Goal: Transaction & Acquisition: Subscribe to service/newsletter

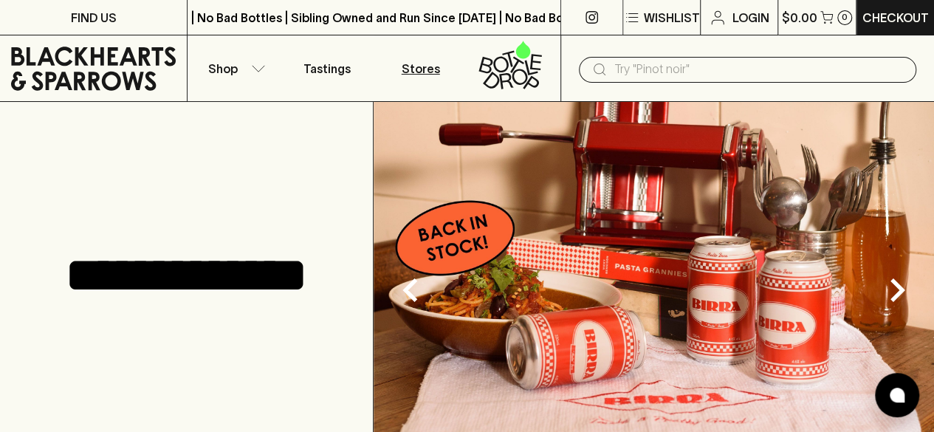
click at [430, 75] on p "Stores" at bounding box center [421, 69] width 38 height 18
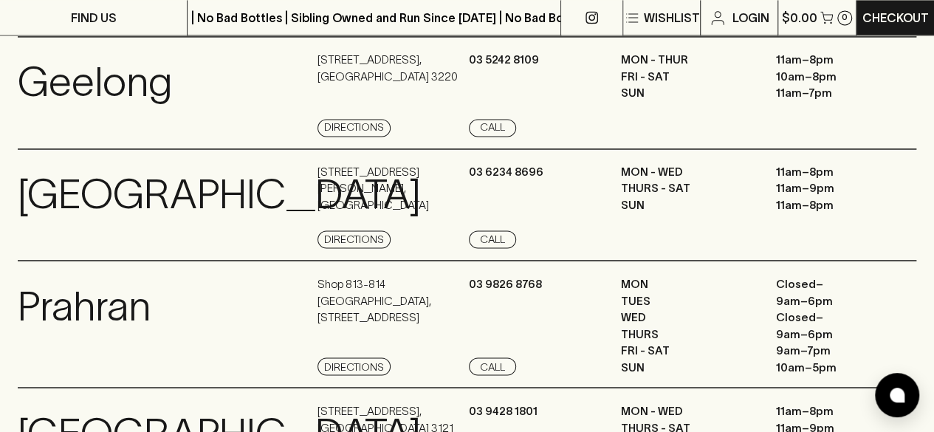
scroll to position [1172, 0]
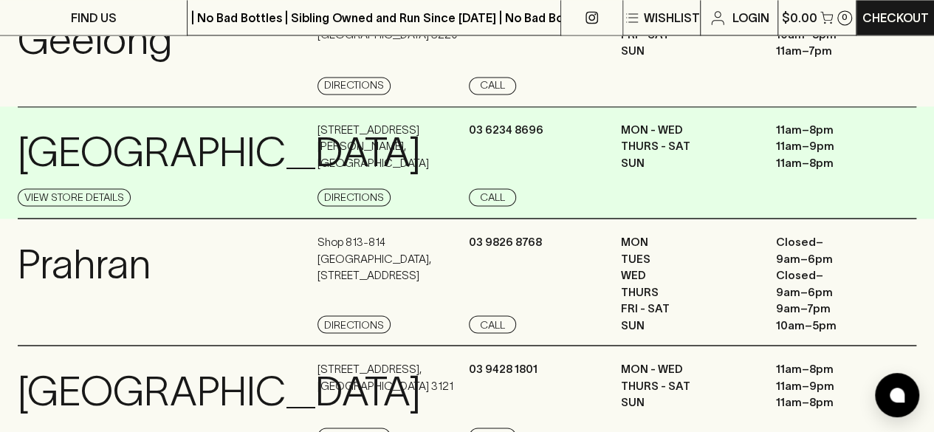
click at [196, 183] on p "[GEOGRAPHIC_DATA]" at bounding box center [219, 152] width 403 height 61
click at [80, 206] on link "View Store Details" at bounding box center [74, 197] width 113 height 18
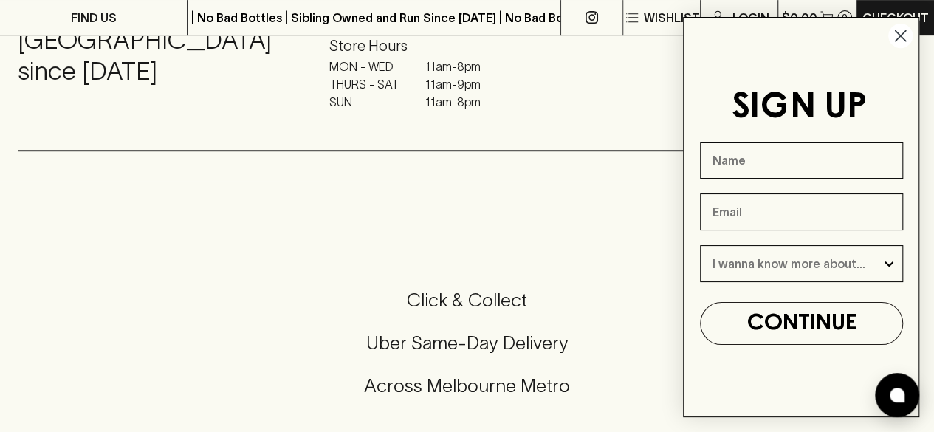
scroll to position [338, 0]
click at [900, 38] on circle "Close dialog" at bounding box center [900, 36] width 24 height 24
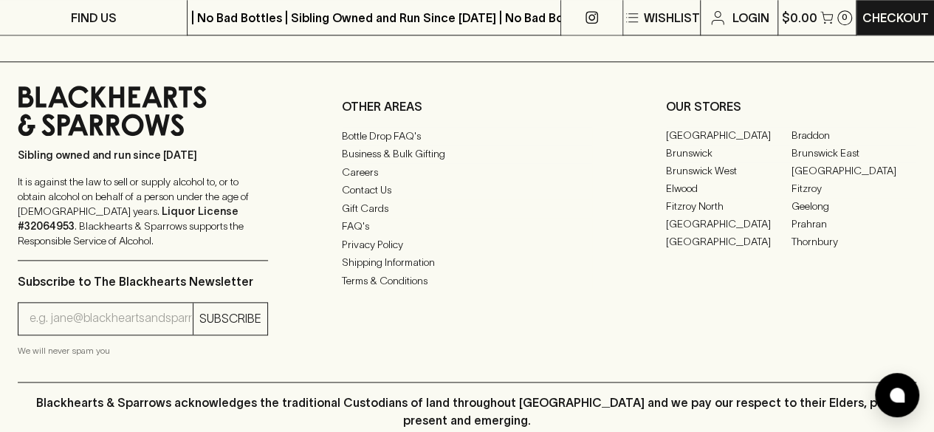
scroll to position [785, 0]
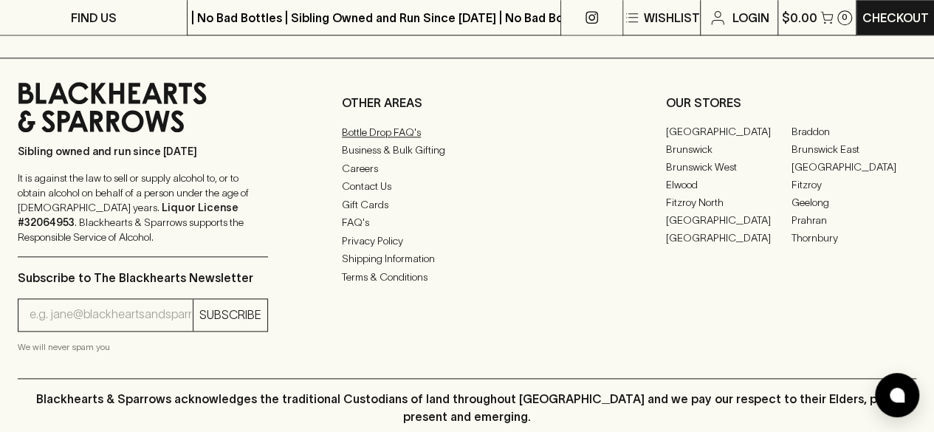
click at [402, 123] on link "Bottle Drop FAQ's" at bounding box center [467, 132] width 250 height 18
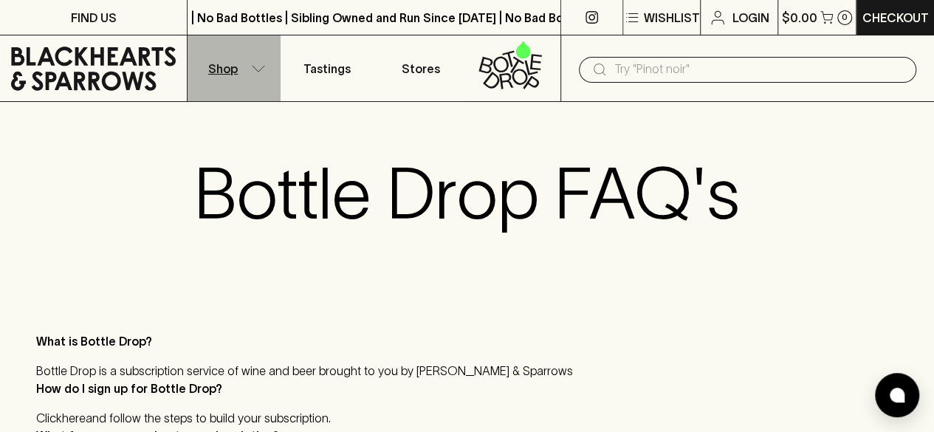
click at [247, 74] on button "Shop" at bounding box center [234, 68] width 93 height 66
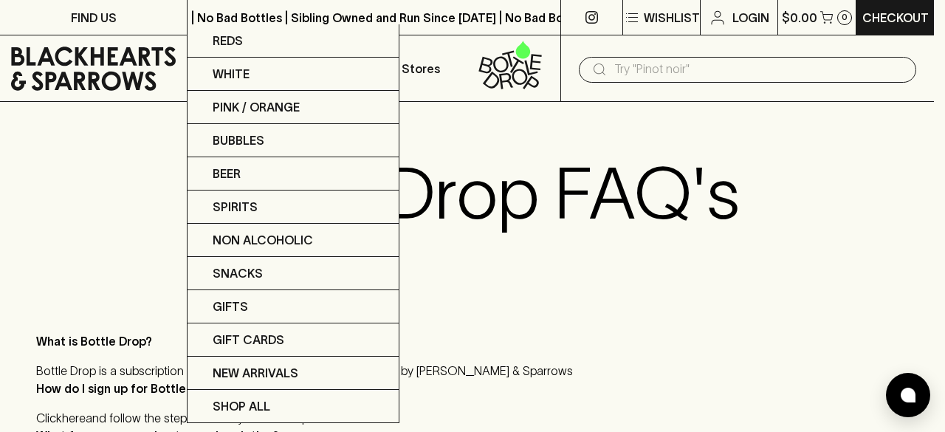
click at [501, 137] on div at bounding box center [472, 216] width 945 height 432
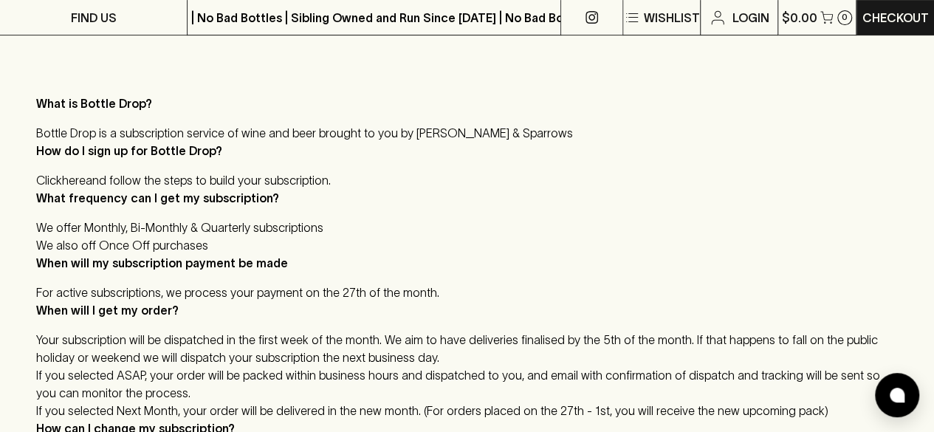
scroll to position [242, 0]
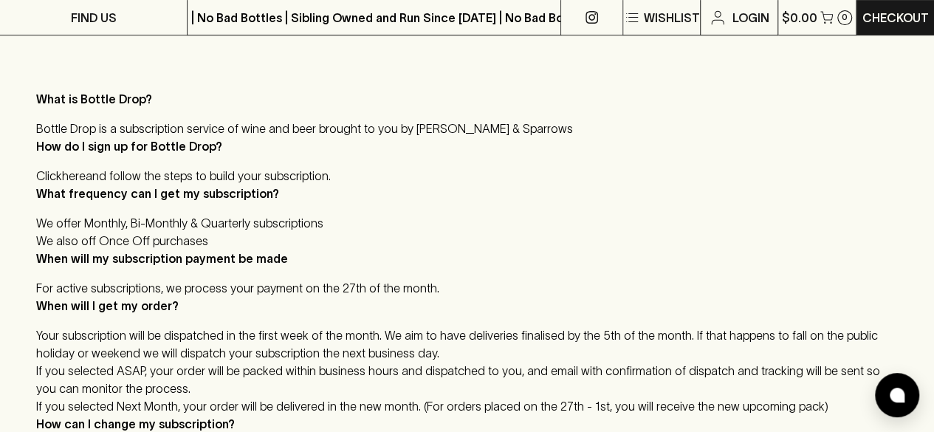
click at [165, 174] on li "Click here and follow the steps to build your subscription." at bounding box center [467, 176] width 862 height 18
click at [260, 177] on li "Click here and follow the steps to build your subscription." at bounding box center [467, 176] width 862 height 18
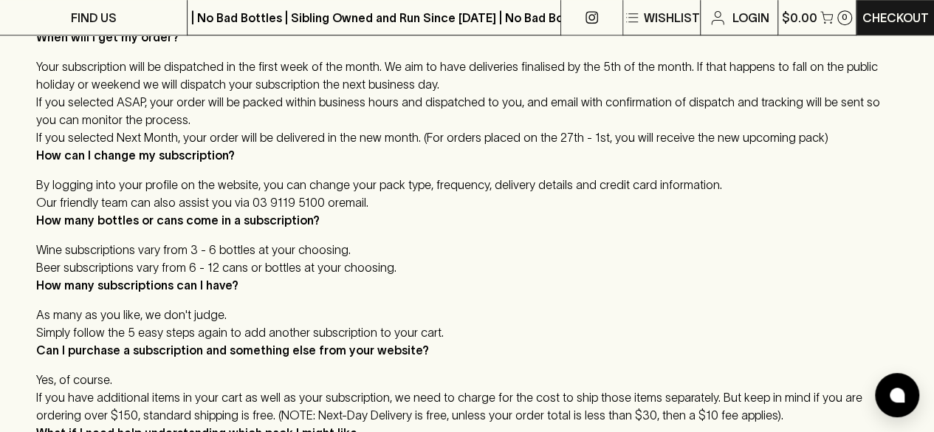
scroll to position [0, 0]
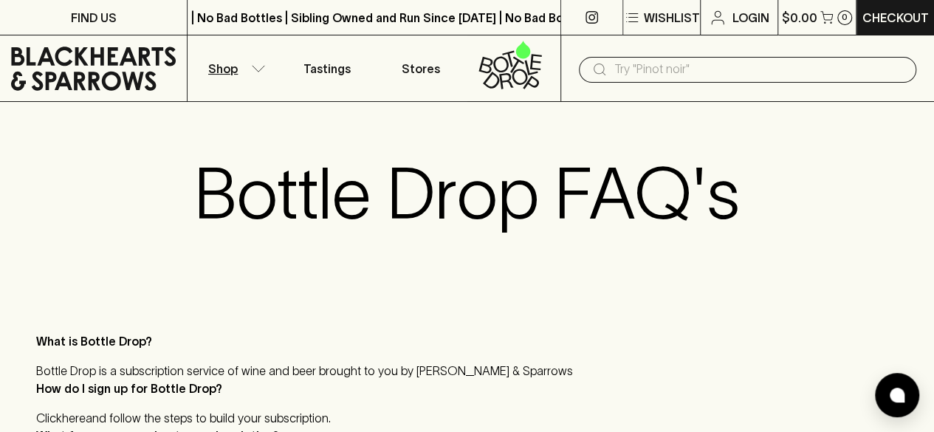
click at [258, 74] on button "Shop" at bounding box center [234, 68] width 93 height 66
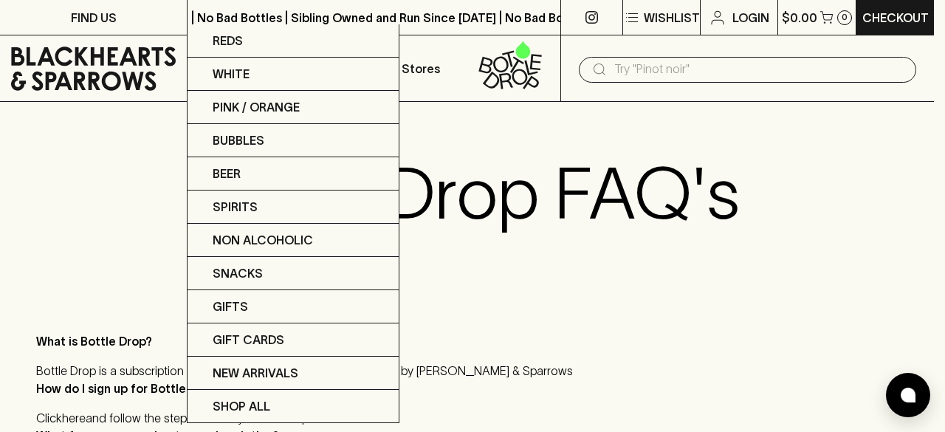
click at [515, 151] on div at bounding box center [472, 216] width 945 height 432
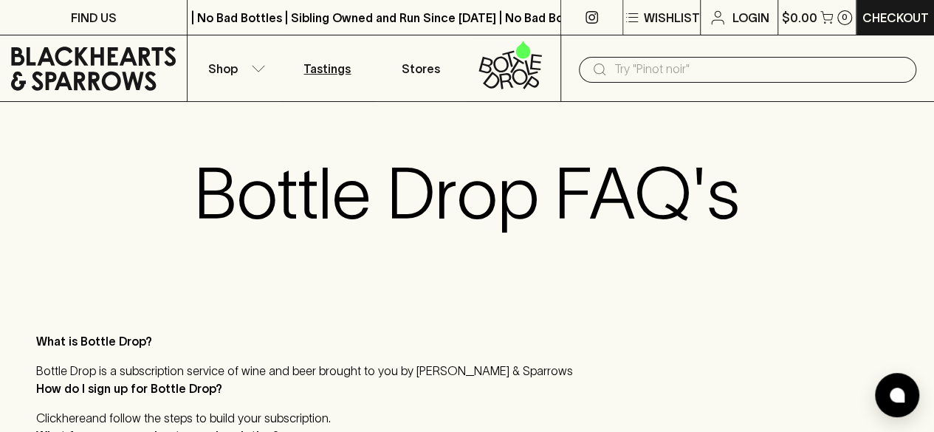
click at [350, 70] on link "Tastings" at bounding box center [327, 68] width 93 height 66
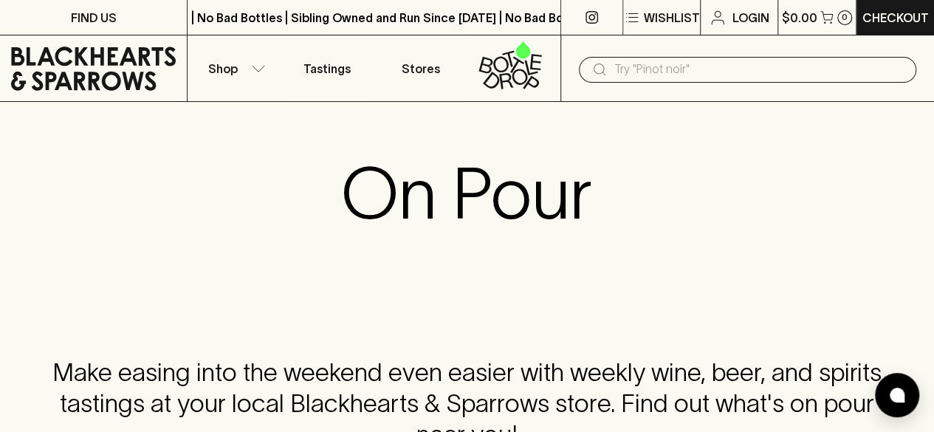
click at [648, 66] on input "text" at bounding box center [759, 70] width 290 height 24
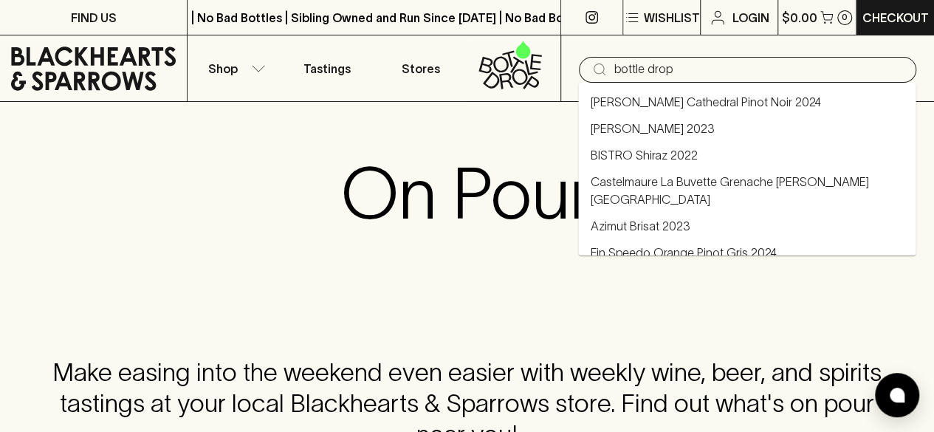
type input "bottle drop"
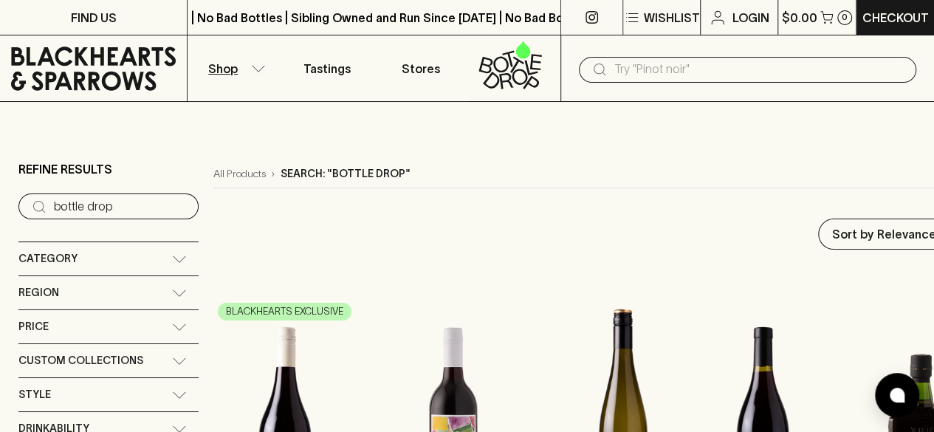
click at [114, 68] on icon at bounding box center [93, 69] width 165 height 44
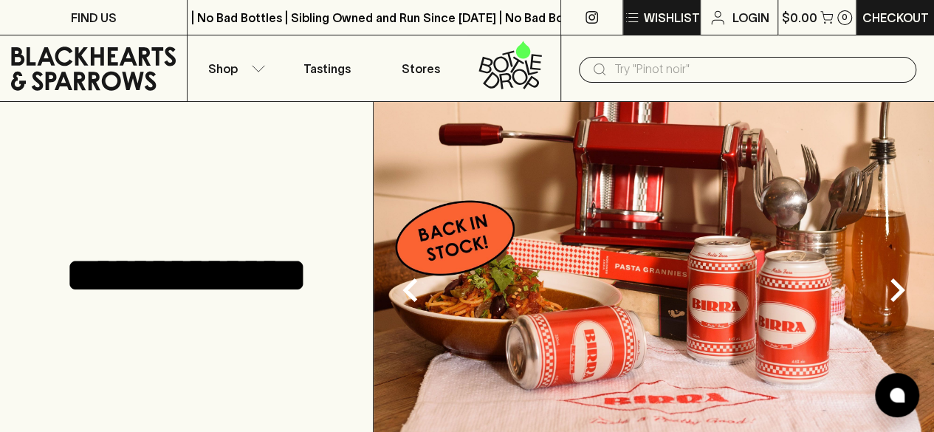
click at [639, 21] on icon "button" at bounding box center [632, 18] width 18 height 18
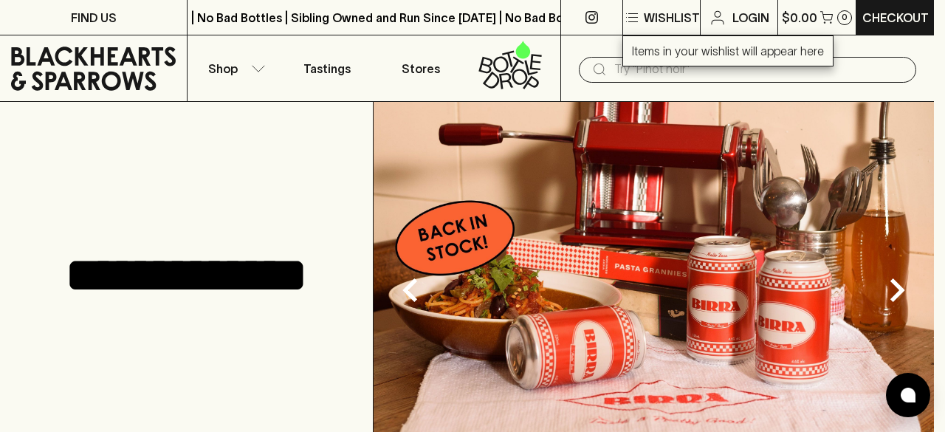
click at [902, 130] on div at bounding box center [472, 216] width 945 height 432
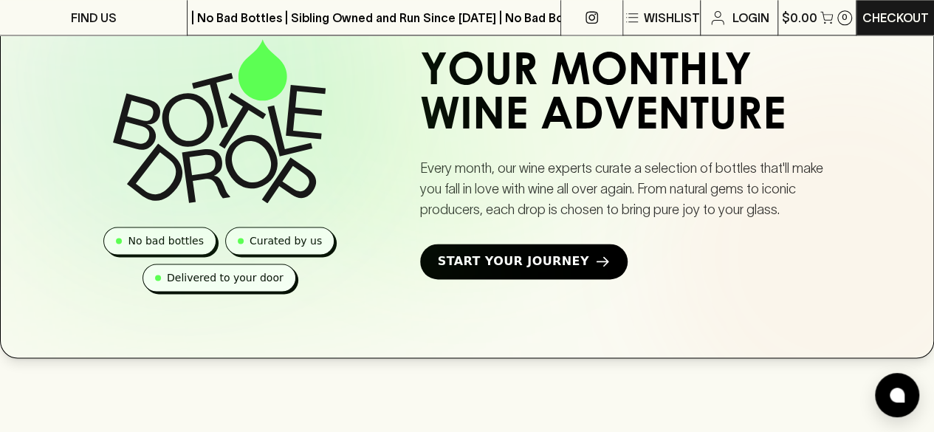
scroll to position [956, 0]
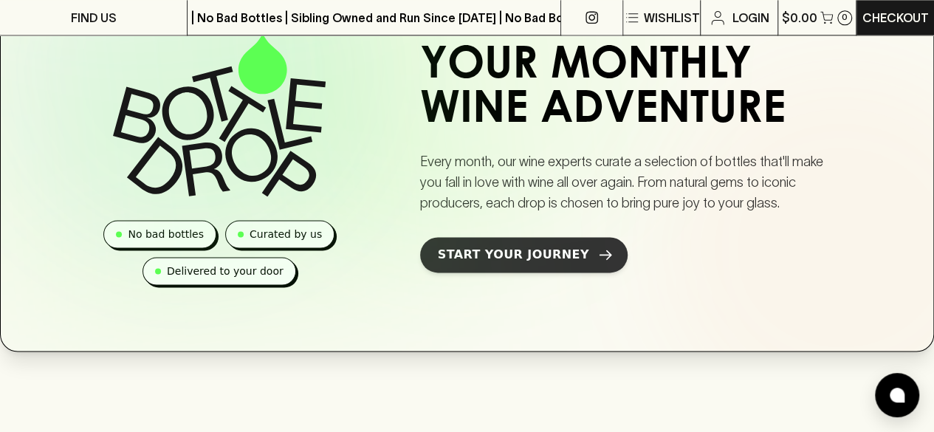
click at [598, 262] on icon at bounding box center [605, 254] width 15 height 15
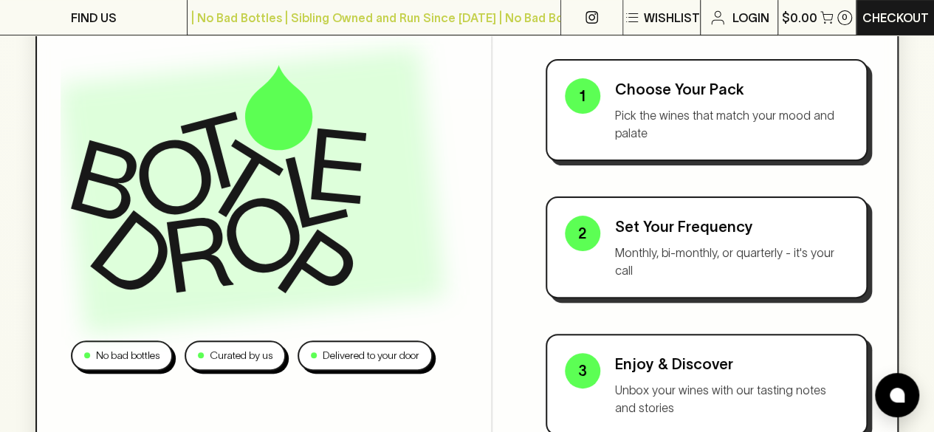
scroll to position [185, 0]
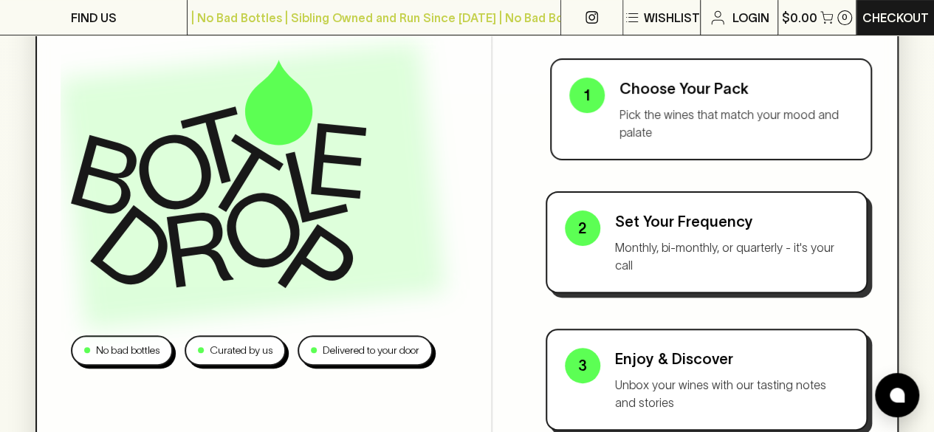
click at [800, 106] on p "Pick the wines that match your mood and palate" at bounding box center [736, 123] width 234 height 35
click at [726, 117] on p "Pick the wines that match your mood and palate" at bounding box center [736, 123] width 234 height 35
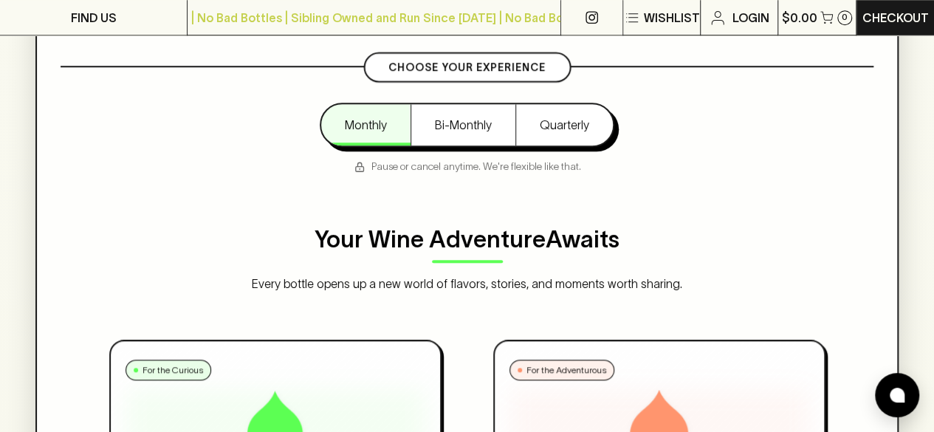
scroll to position [605, 0]
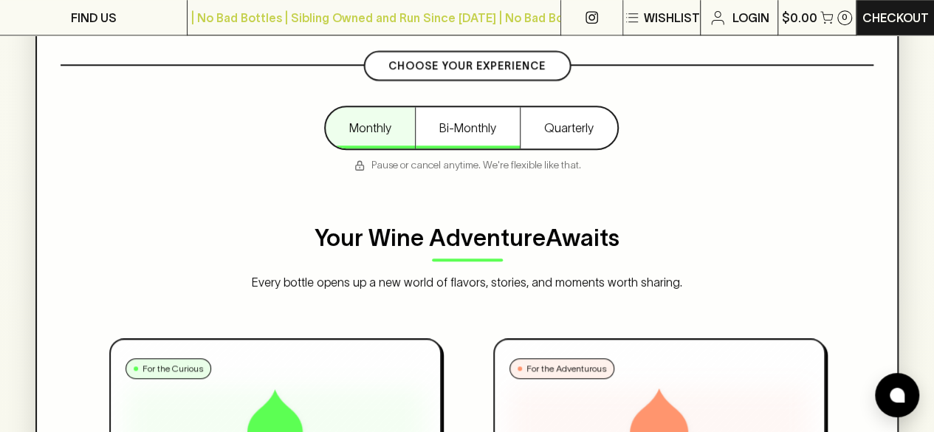
click at [462, 131] on button "Bi-Monthly" at bounding box center [467, 127] width 105 height 41
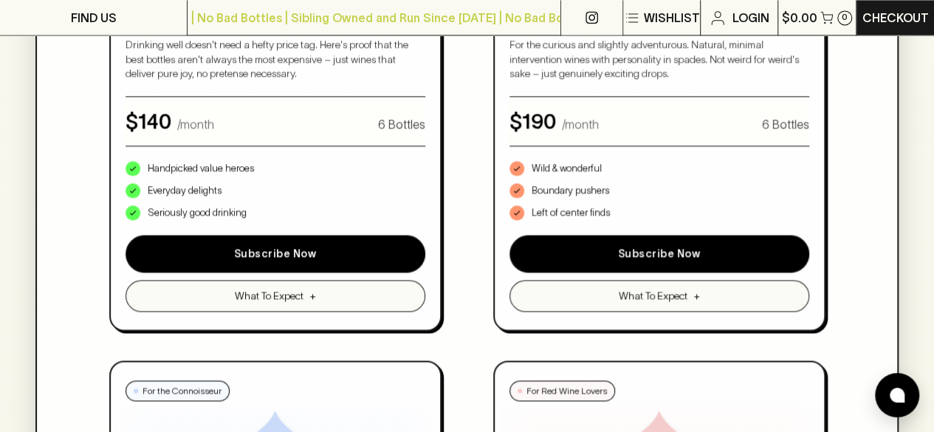
scroll to position [1081, 0]
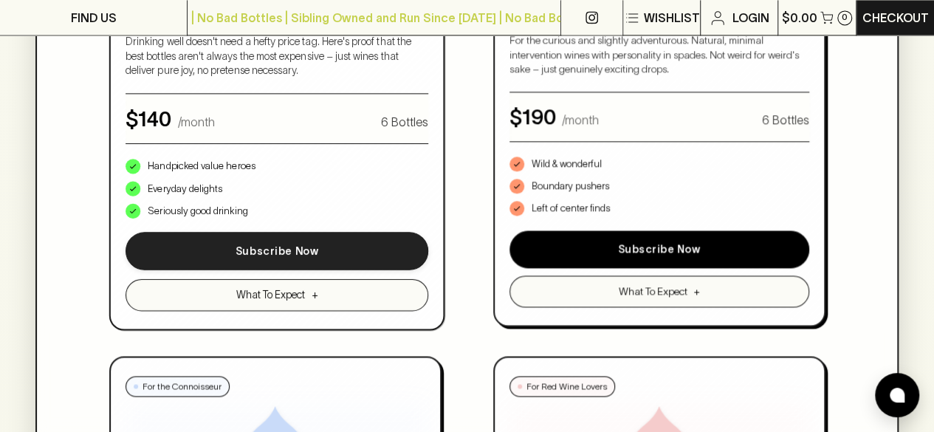
click at [281, 248] on button "Subscribe Now" at bounding box center [276, 251] width 303 height 38
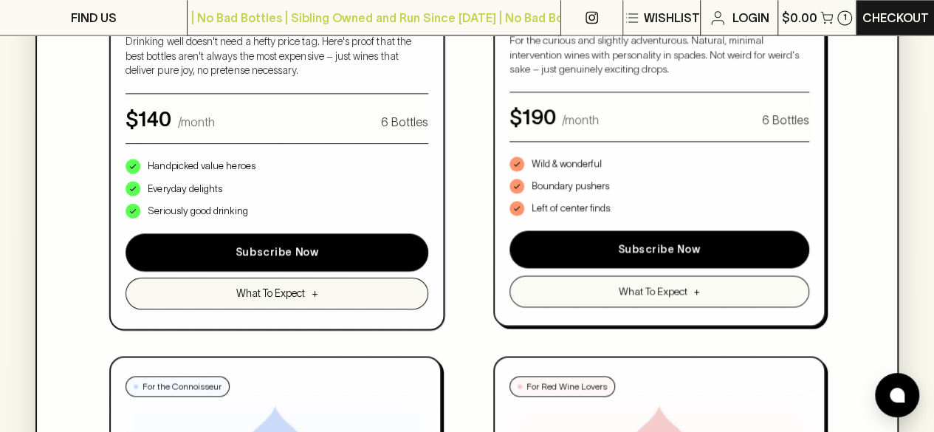
click at [323, 294] on button "What To Expect +" at bounding box center [276, 293] width 303 height 32
click at [286, 295] on span "What To Expect" at bounding box center [269, 293] width 69 height 16
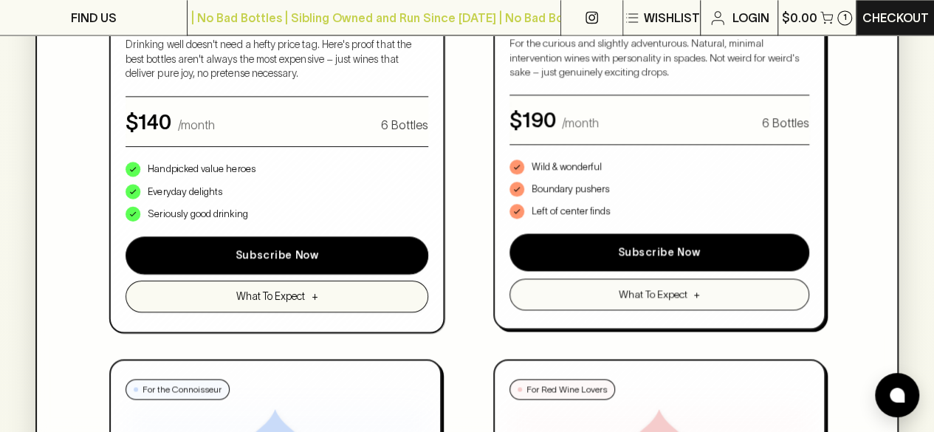
scroll to position [1076, 0]
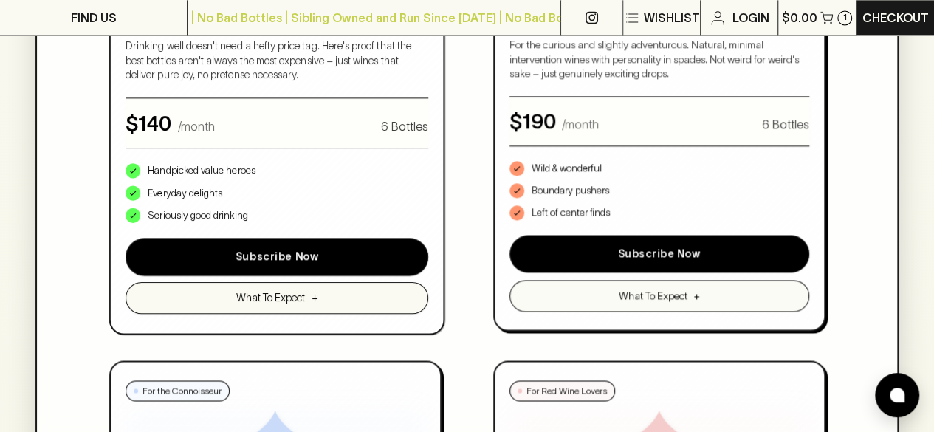
click at [322, 303] on button "What To Expect +" at bounding box center [276, 297] width 303 height 32
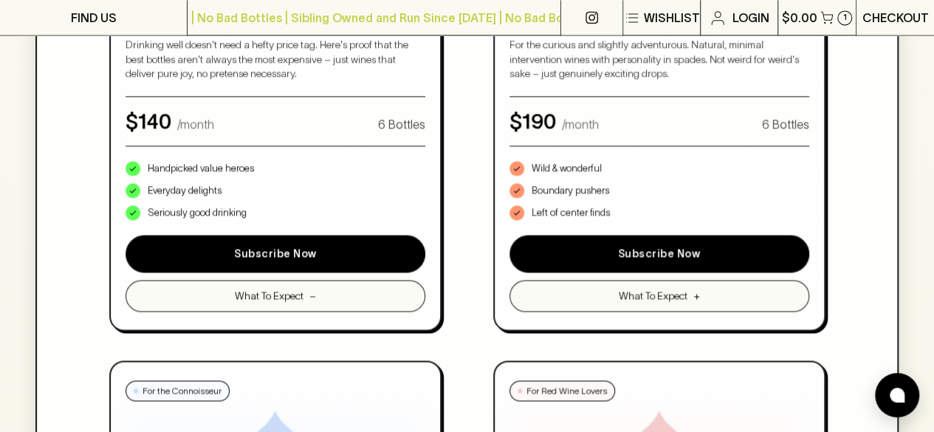
click at [893, 22] on p "Checkout" at bounding box center [895, 18] width 66 height 18
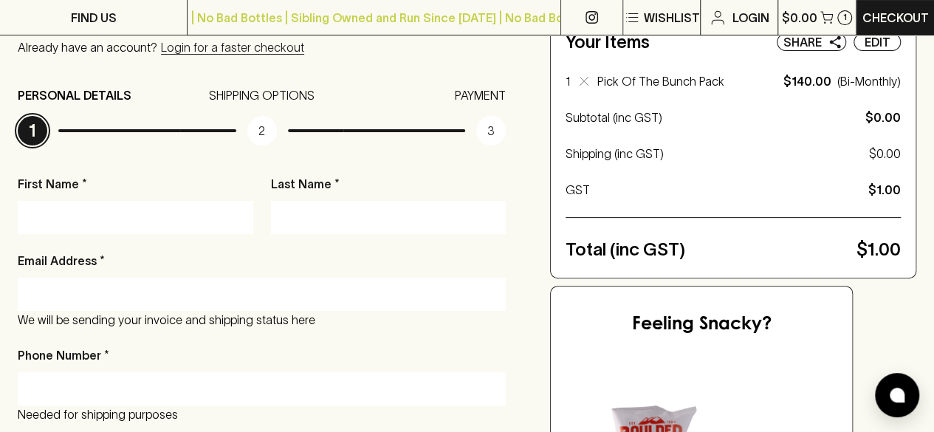
scroll to position [146, 0]
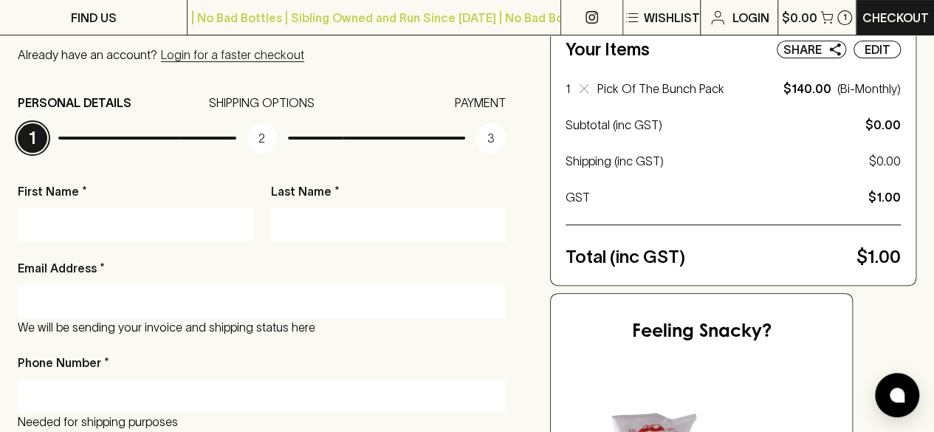
click at [123, 229] on input "First Name *" at bounding box center [135, 225] width 213 height 24
type input "[PERSON_NAME]"
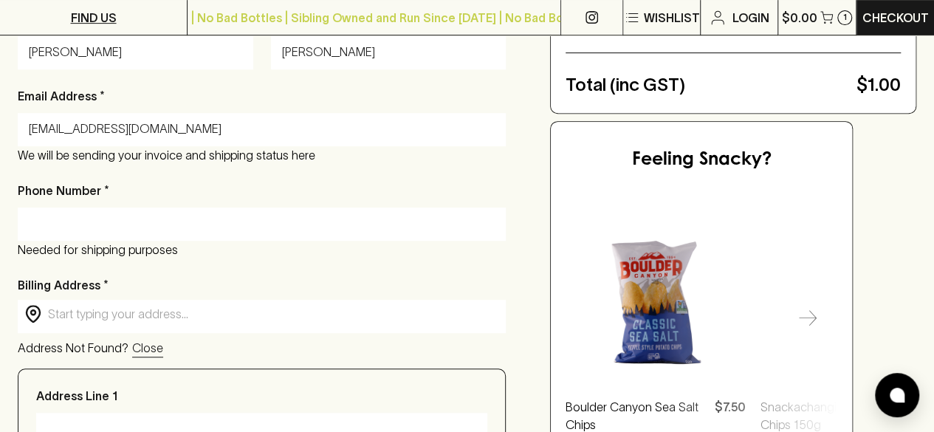
scroll to position [331, 0]
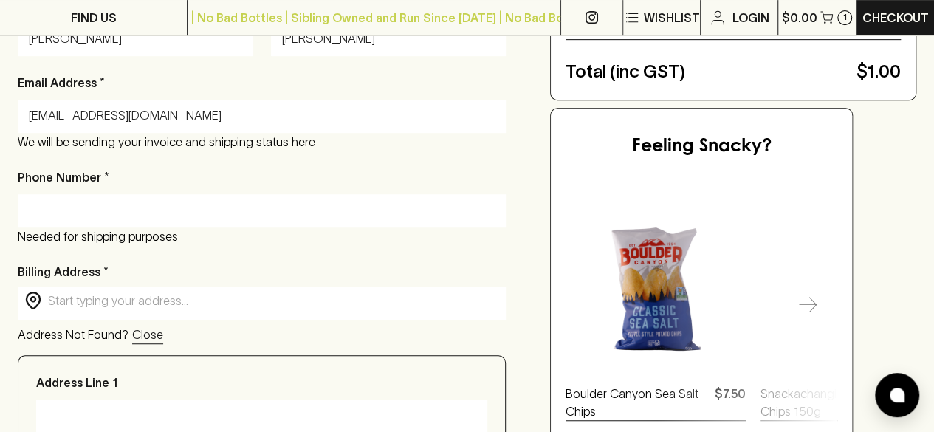
type input "[EMAIL_ADDRESS][DOMAIN_NAME]"
click at [251, 217] on input "Phone Number *" at bounding box center [262, 211] width 466 height 24
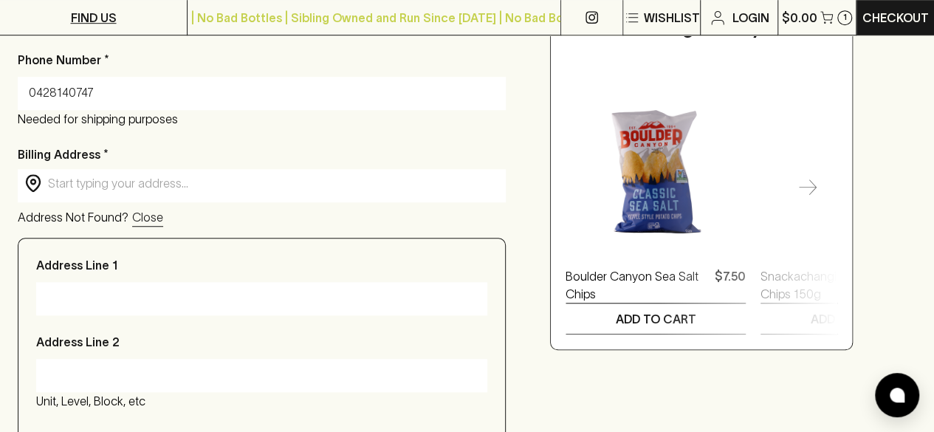
scroll to position [450, 0]
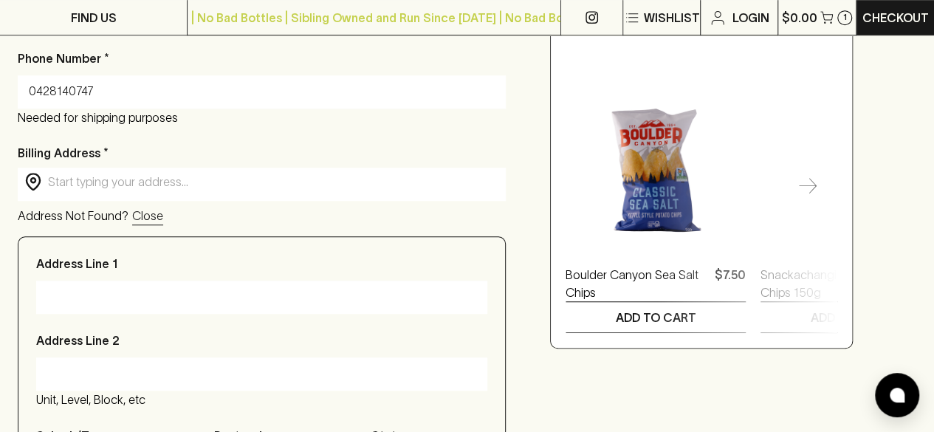
type input "0428140747"
click at [202, 187] on input "text" at bounding box center [273, 181] width 451 height 17
type input "[STREET_ADDRESS]"
type input "[GEOGRAPHIC_DATA]"
type input "7000"
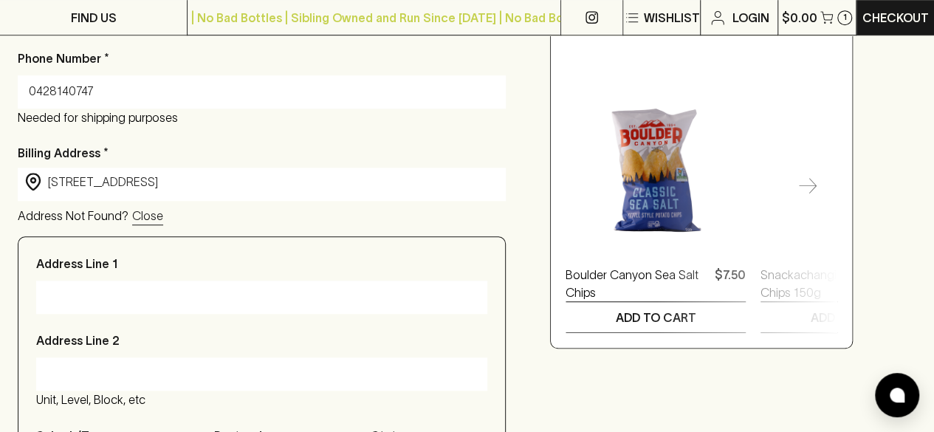
type input "[GEOGRAPHIC_DATA]"
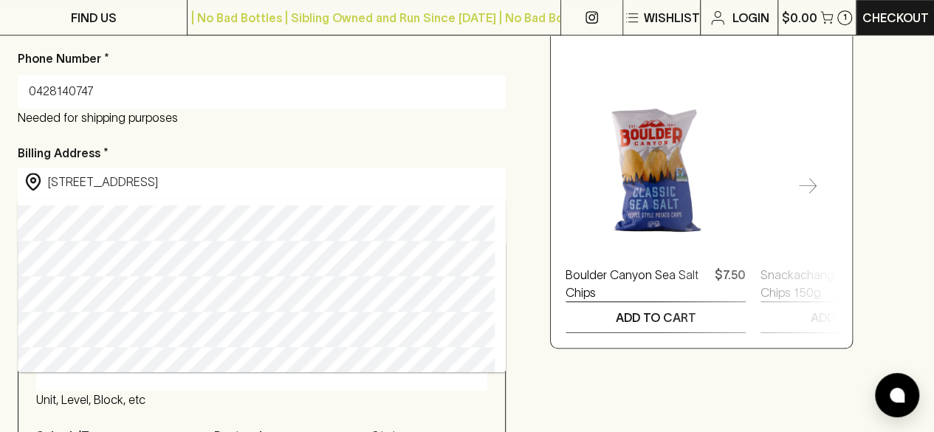
type input "[STREET_ADDRESS]"
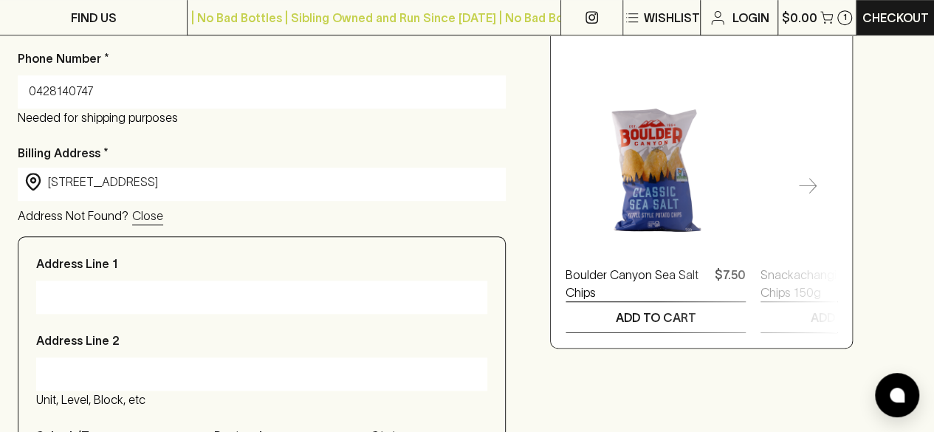
type input "[STREET_ADDRESS]"
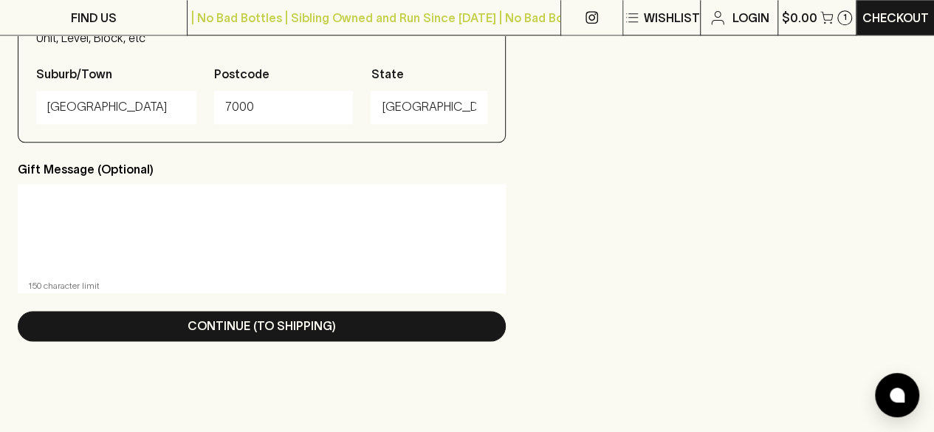
scroll to position [868, 0]
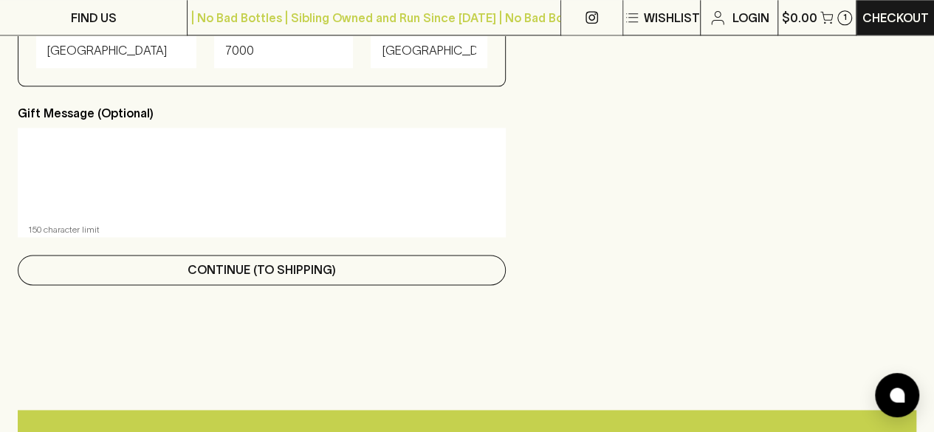
click at [307, 278] on p "Continue (To Shipping)" at bounding box center [262, 270] width 148 height 18
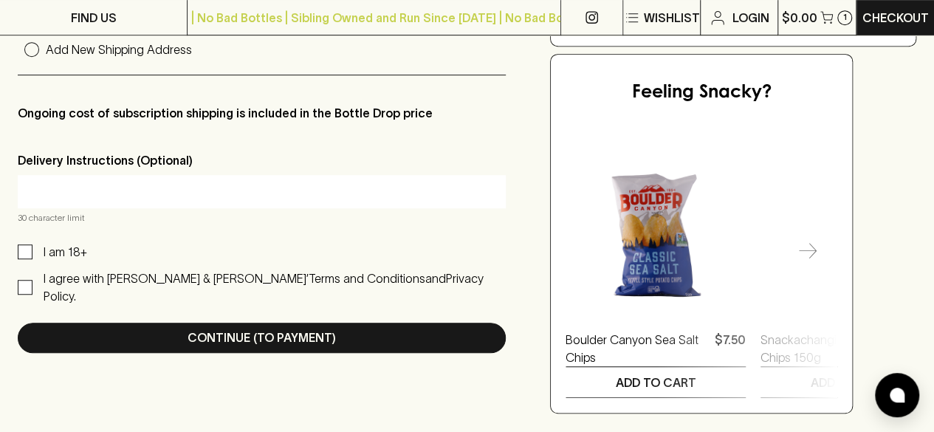
scroll to position [395, 0]
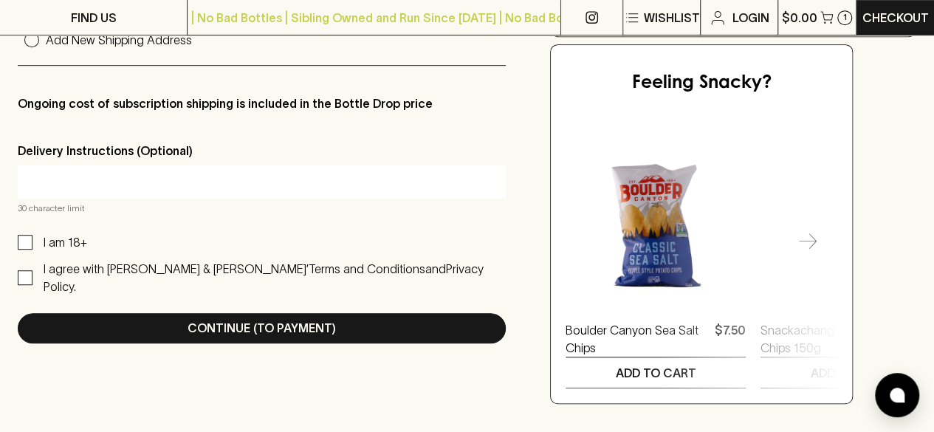
click at [27, 246] on input "I am 18+" at bounding box center [25, 242] width 15 height 15
checkbox input "true"
click at [343, 179] on input "text" at bounding box center [262, 182] width 466 height 24
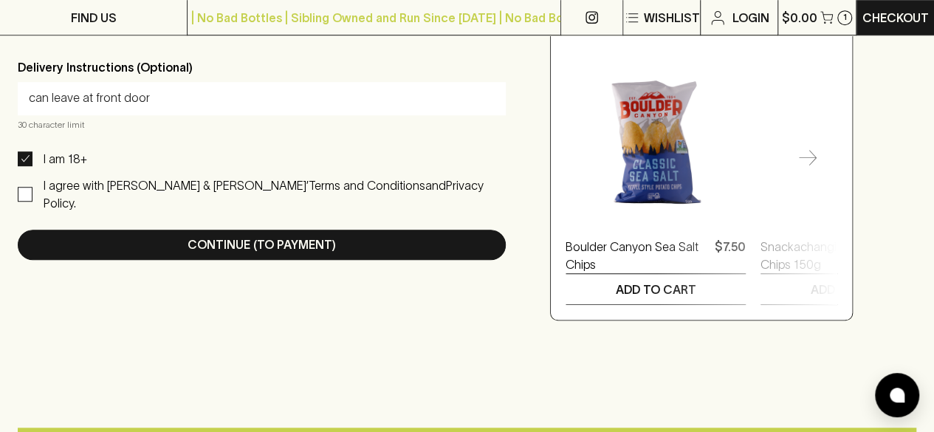
scroll to position [481, 0]
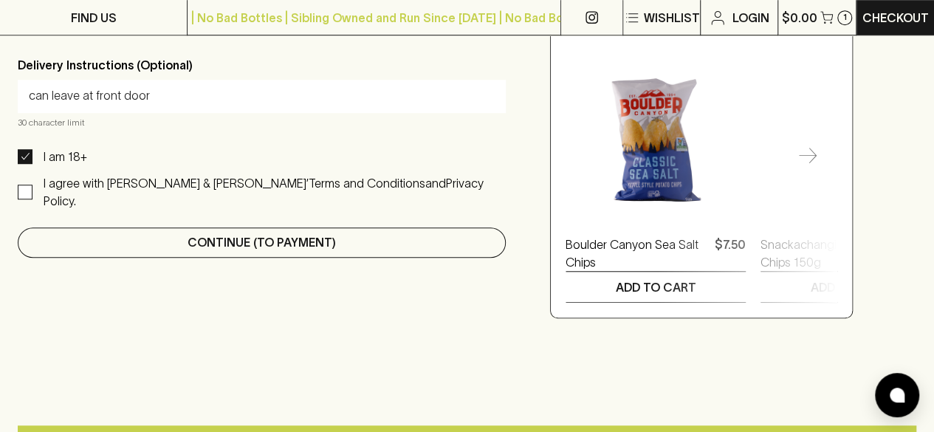
type input "can leave at front door"
click at [294, 233] on p "Continue (To Payment)" at bounding box center [262, 242] width 148 height 18
click at [269, 233] on p "Continue (To Payment)" at bounding box center [262, 242] width 148 height 18
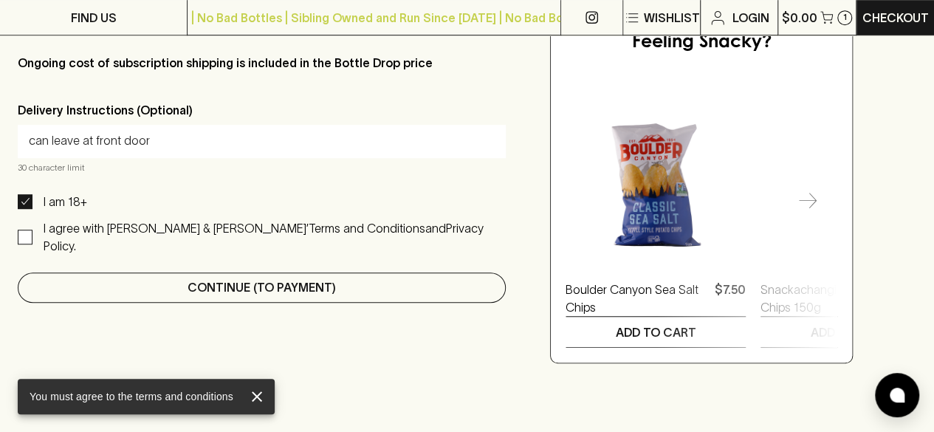
scroll to position [431, 0]
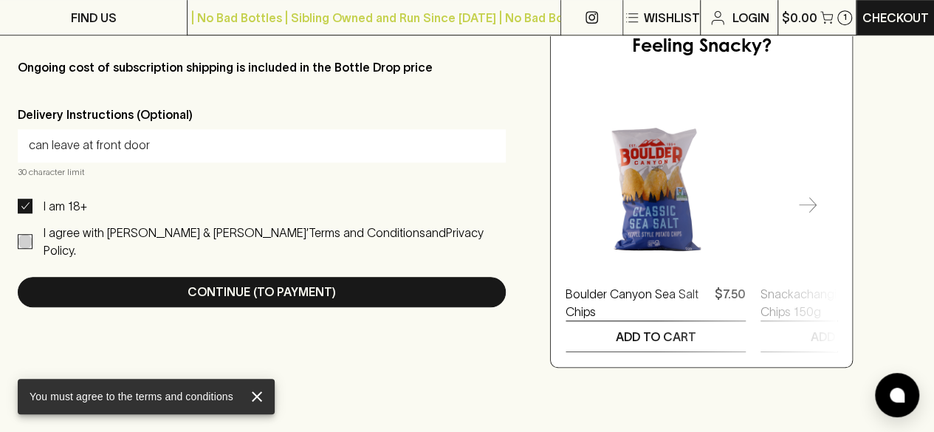
click at [21, 234] on input "I agree with [PERSON_NAME] & [PERSON_NAME]’ Terms and Conditions and Privacy Po…" at bounding box center [25, 241] width 15 height 15
checkbox input "true"
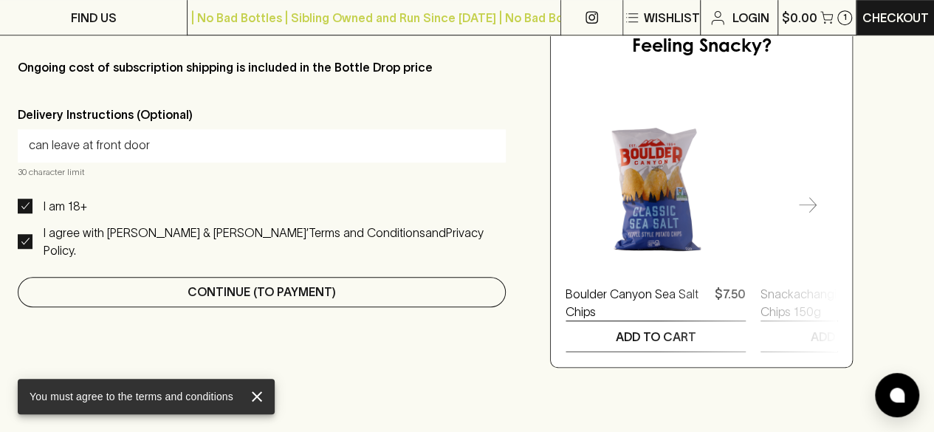
click at [307, 283] on p "Continue (To Payment)" at bounding box center [262, 292] width 148 height 18
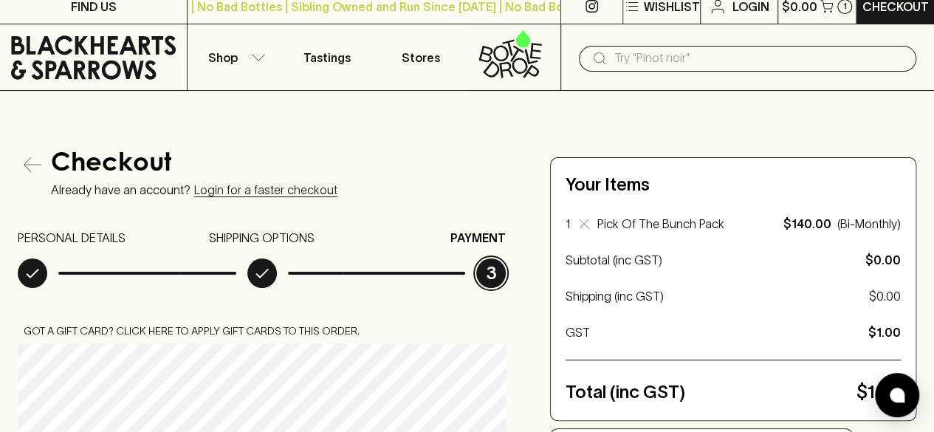
scroll to position [0, 0]
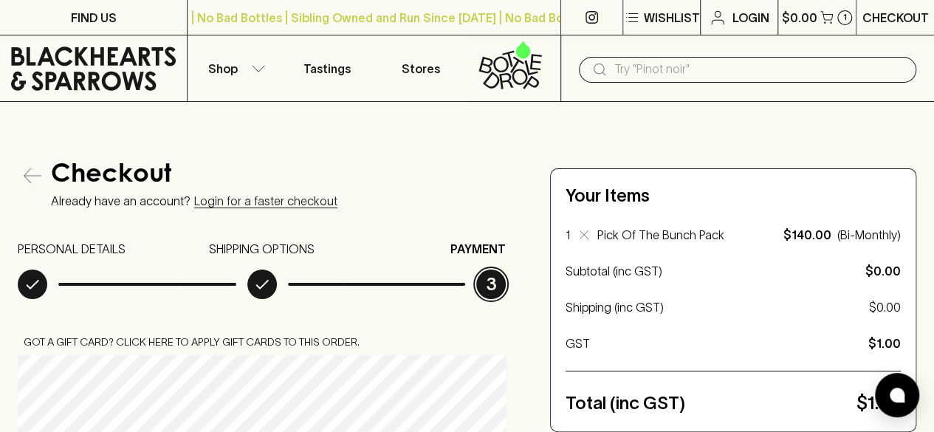
click at [892, 22] on p "Checkout" at bounding box center [895, 18] width 66 height 18
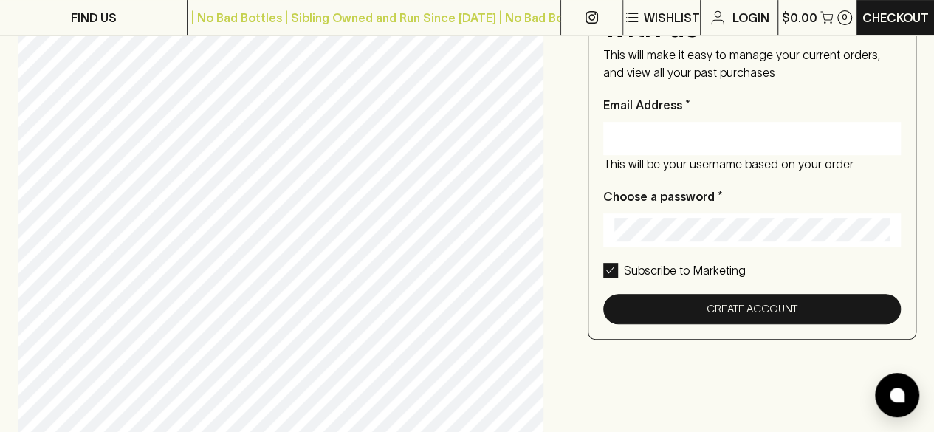
scroll to position [202, 0]
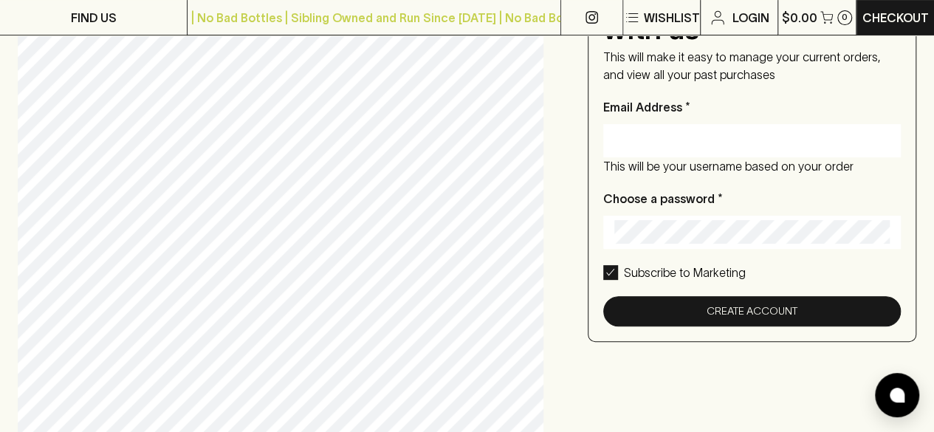
click at [760, 131] on input "Email Address *" at bounding box center [752, 140] width 276 height 24
type input "[EMAIL_ADDRESS][DOMAIN_NAME]"
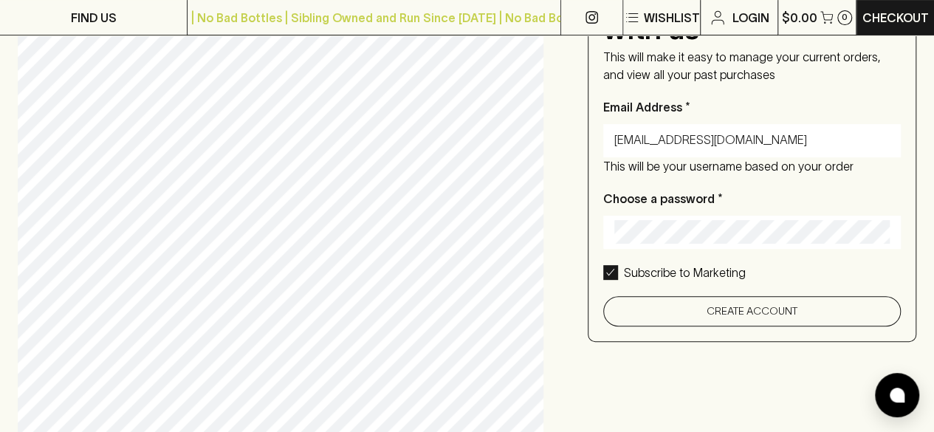
click at [751, 317] on button "Create Account" at bounding box center [752, 311] width 298 height 30
